Goal: Information Seeking & Learning: Learn about a topic

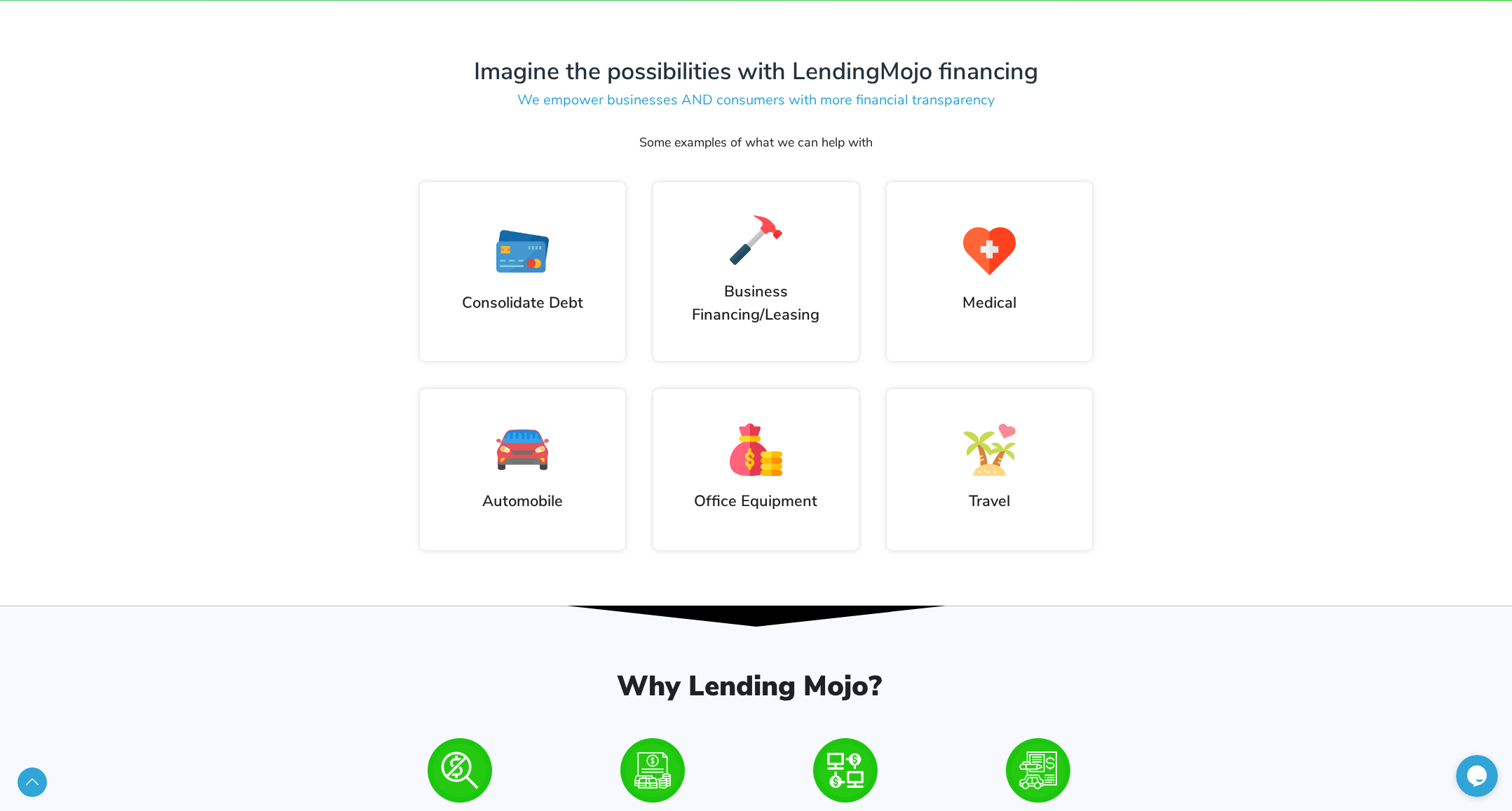
scroll to position [919, 0]
click at [877, 390] on div "Travel" at bounding box center [989, 469] width 233 height 190
click at [876, 419] on div "Travel" at bounding box center [989, 469] width 233 height 190
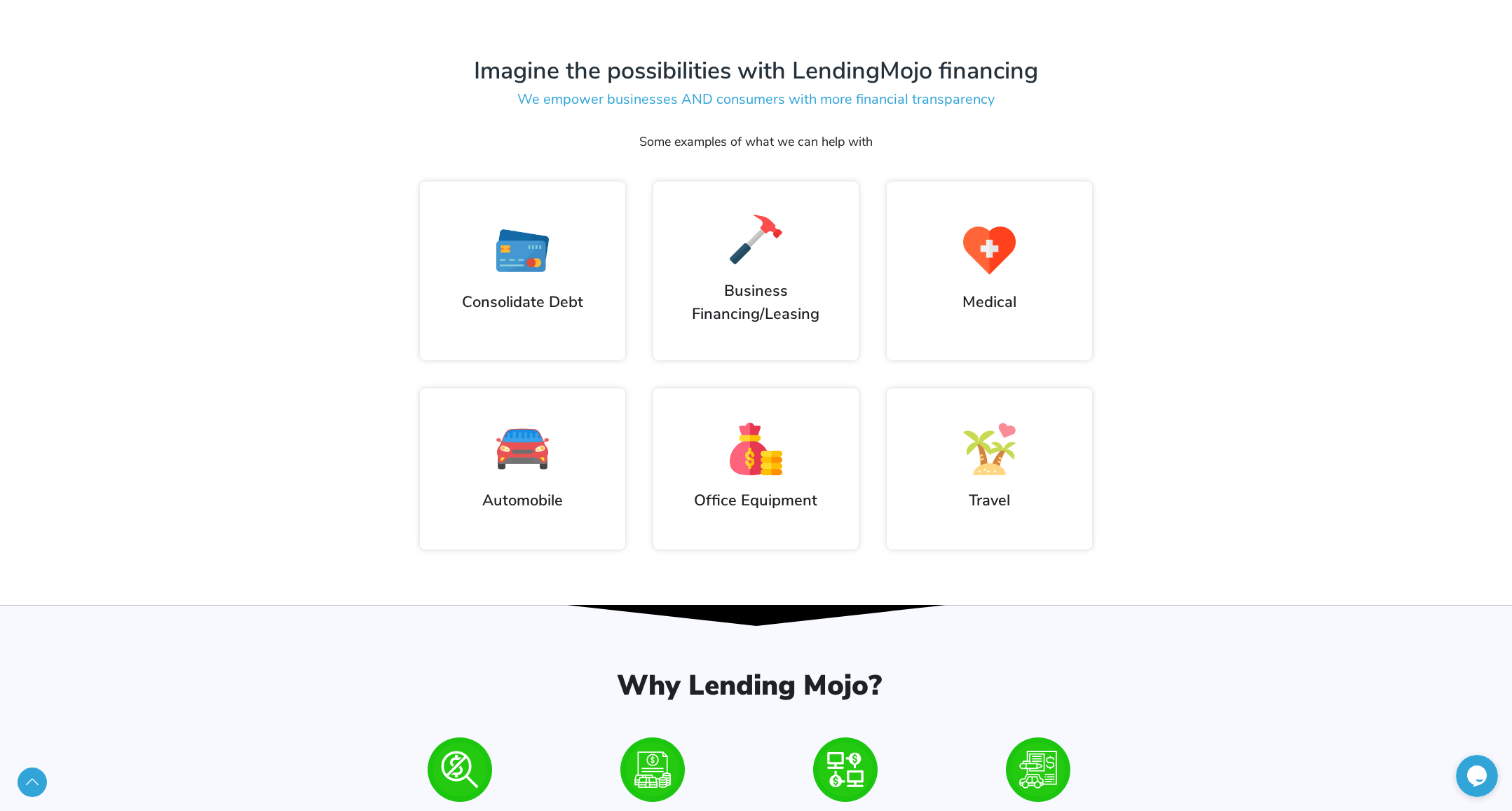
click at [876, 419] on div "Travel" at bounding box center [989, 469] width 233 height 190
click at [883, 456] on div "Travel" at bounding box center [989, 469] width 233 height 190
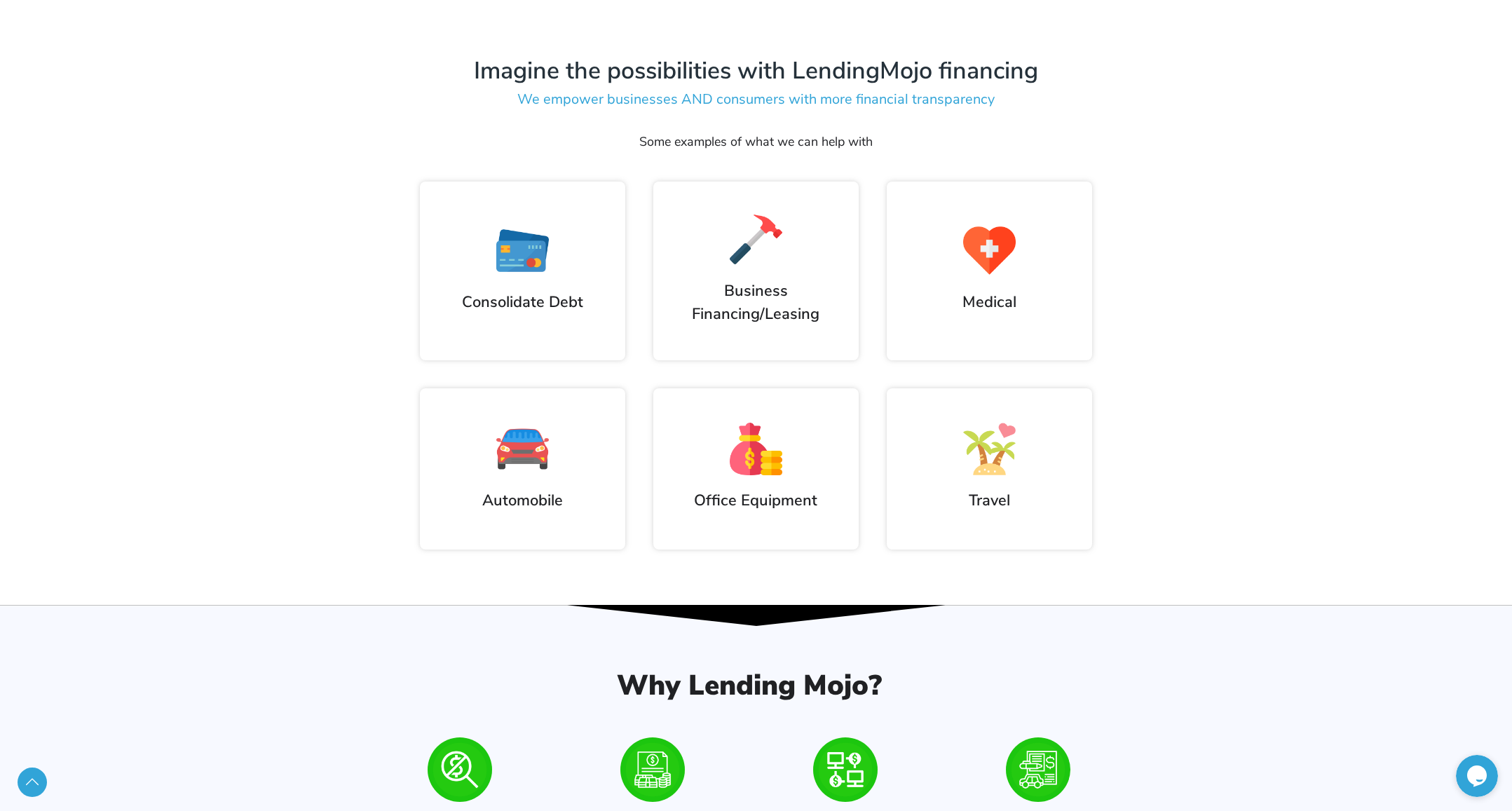
click at [793, 490] on h2 "Office Equipment" at bounding box center [756, 501] width 177 height 23
click at [756, 280] on h2 "Business Financing/Leasing" at bounding box center [755, 302] width 191 height 45
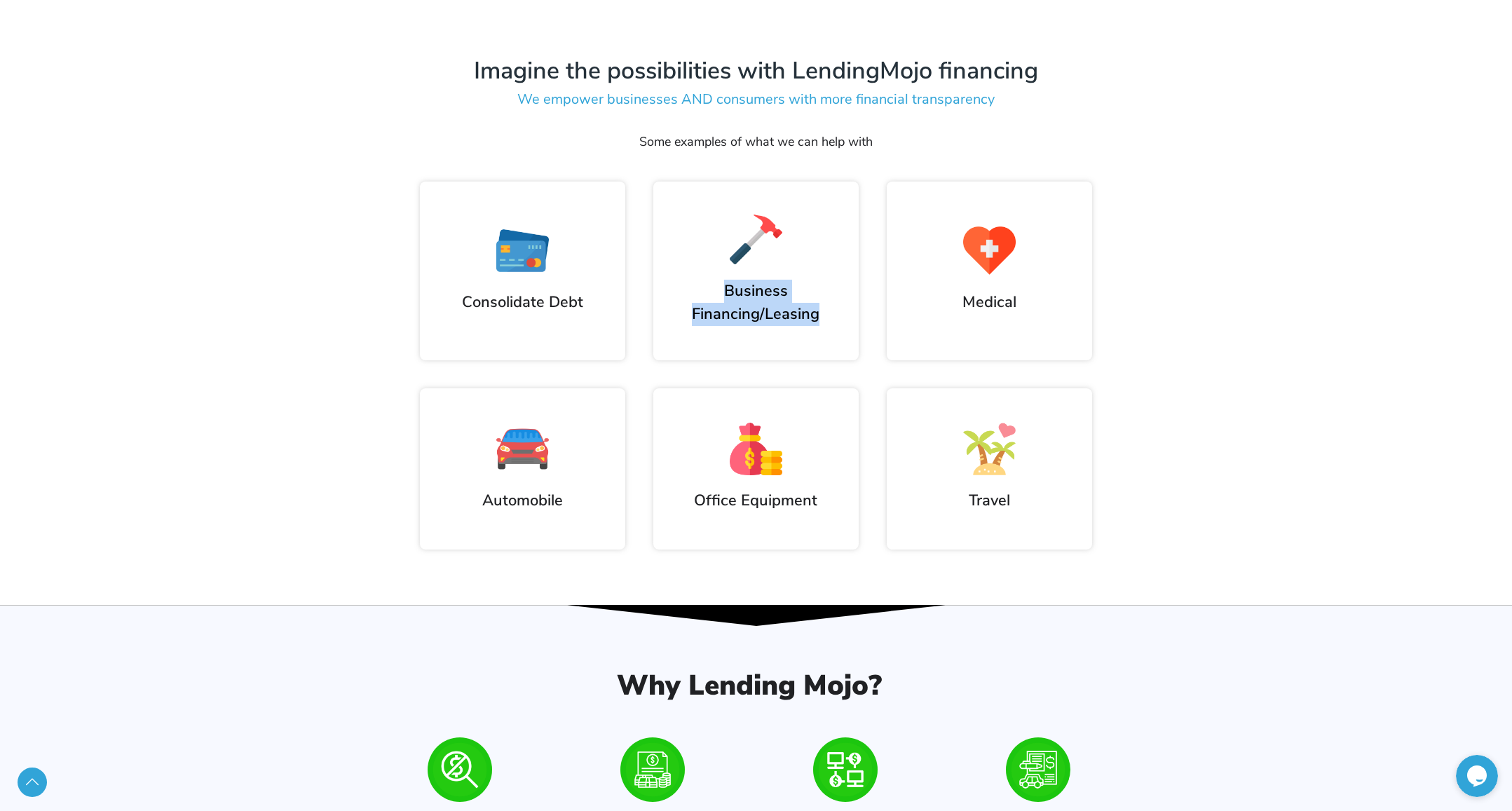
drag, startPoint x: 756, startPoint y: 272, endPoint x: 772, endPoint y: 287, distance: 21.9
click at [757, 280] on h2 "Business Financing/Leasing" at bounding box center [755, 302] width 191 height 45
click at [772, 288] on h2 "Business Financing/Leasing" at bounding box center [755, 302] width 191 height 45
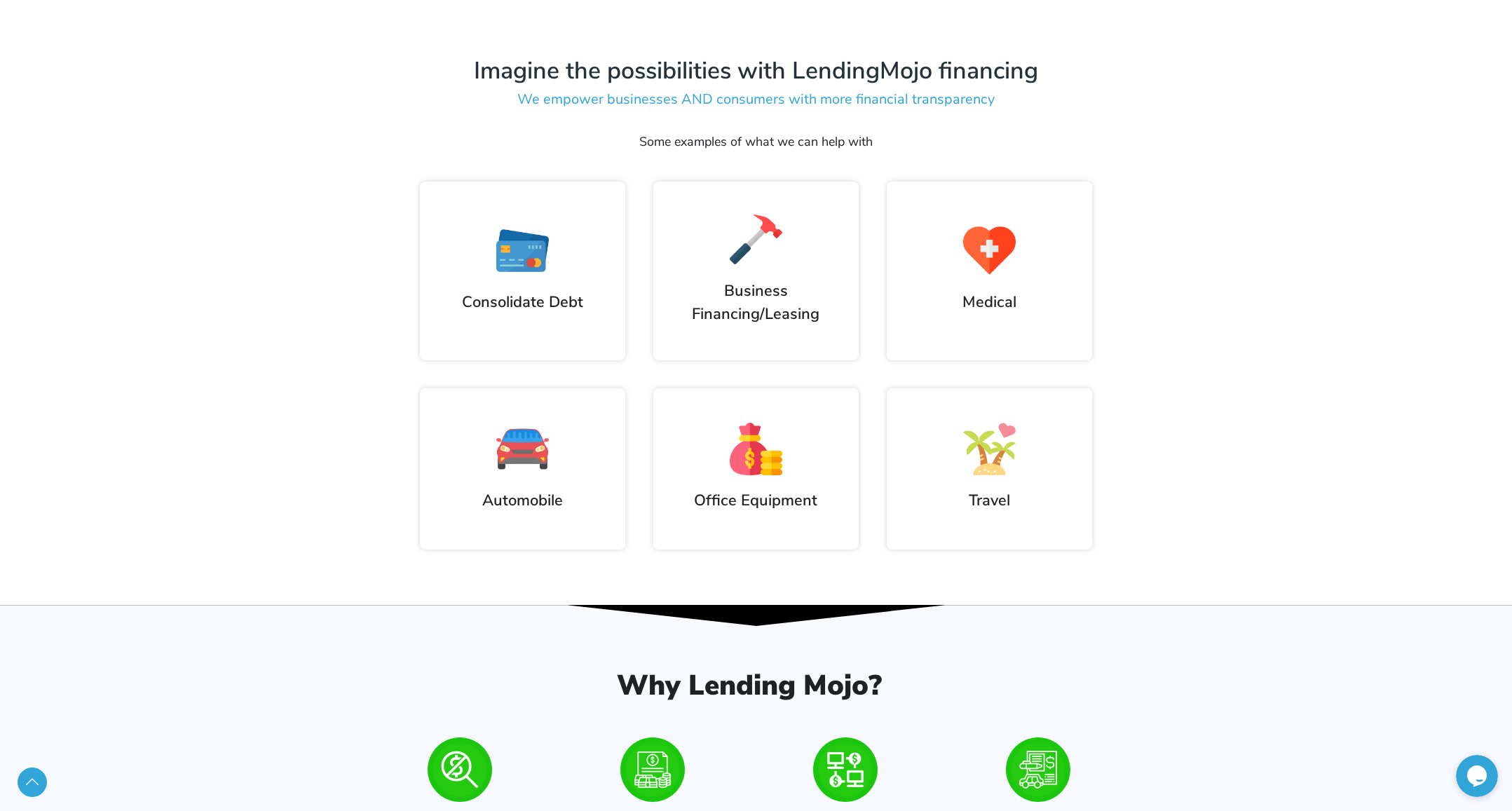
click at [509, 291] on h2 "Consolidate Debt" at bounding box center [523, 303] width 177 height 23
drag, startPoint x: 509, startPoint y: 277, endPoint x: 1129, endPoint y: 42, distance: 663.0
click at [541, 291] on h2 "Consolidate Debt" at bounding box center [523, 303] width 177 height 23
